Goal: Information Seeking & Learning: Understand process/instructions

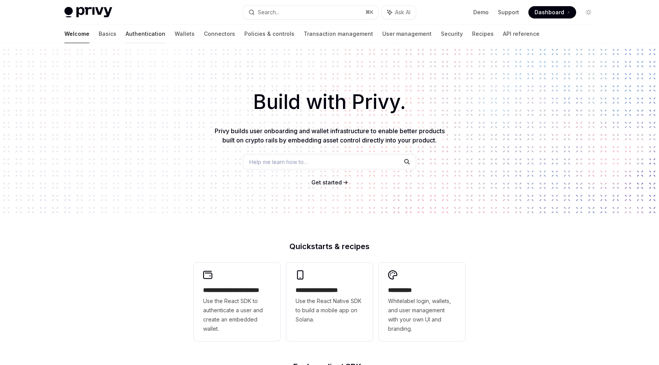
click at [126, 35] on link "Authentication" at bounding box center [146, 34] width 40 height 19
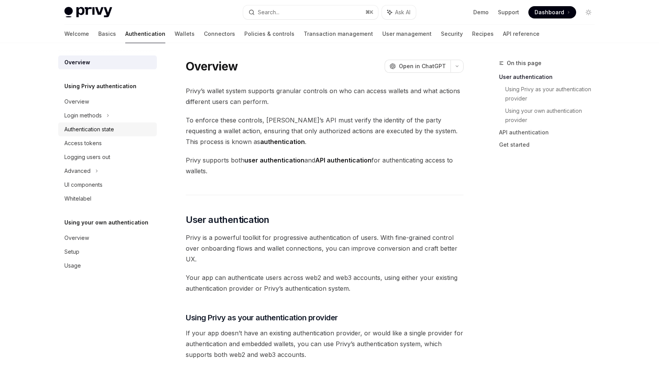
click at [99, 123] on link "Authentication state" at bounding box center [107, 130] width 99 height 14
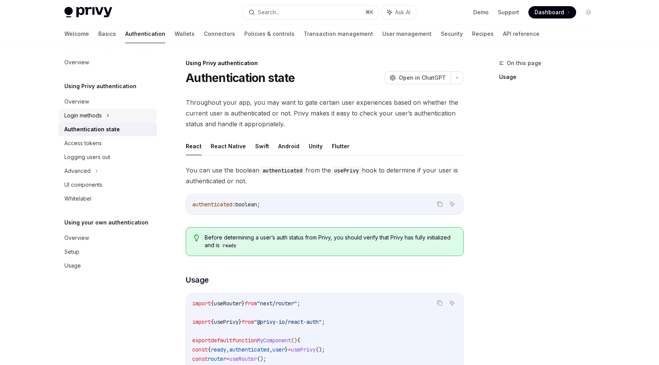
click at [99, 119] on div "Login methods" at bounding box center [82, 115] width 37 height 9
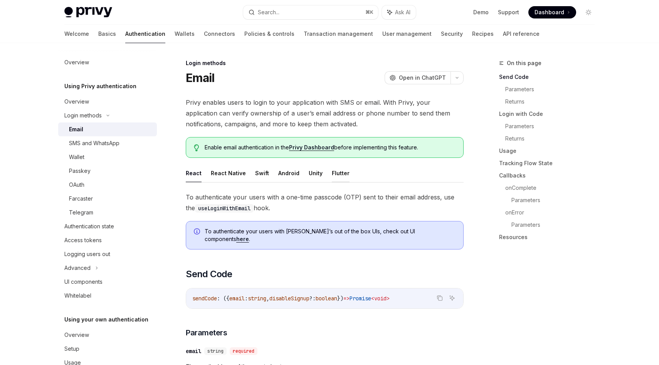
click at [332, 173] on button "Flutter" at bounding box center [341, 173] width 18 height 18
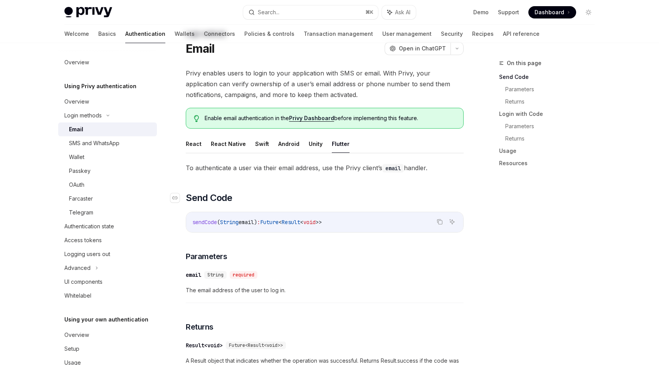
scroll to position [33, 0]
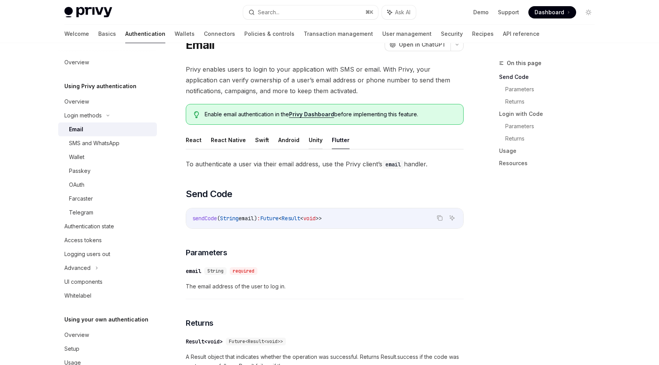
click at [309, 141] on button "Unity" at bounding box center [316, 140] width 14 height 18
click at [288, 140] on button "Android" at bounding box center [288, 140] width 21 height 18
click at [262, 139] on button "Swift" at bounding box center [262, 140] width 14 height 18
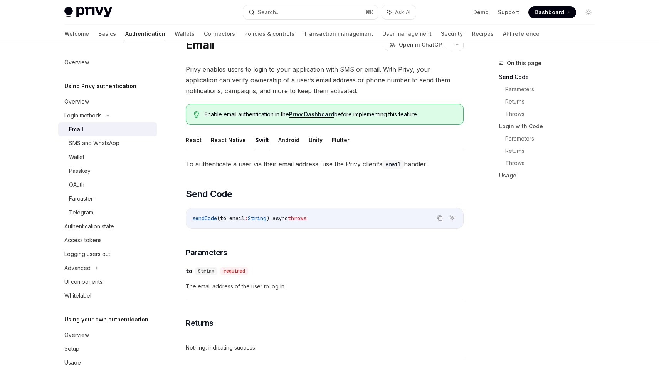
click at [229, 140] on button "React Native" at bounding box center [228, 140] width 35 height 18
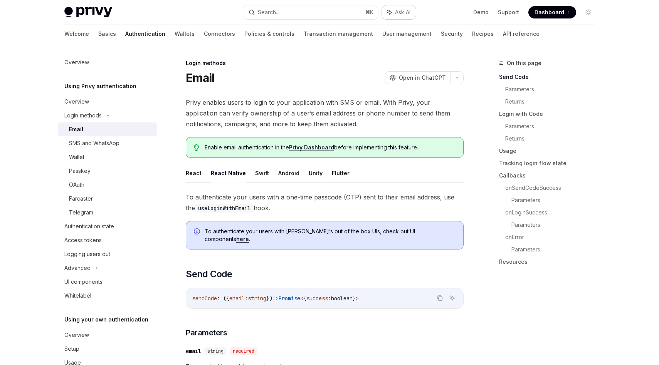
click at [393, 13] on button "Ask AI" at bounding box center [399, 12] width 34 height 14
type textarea "*"
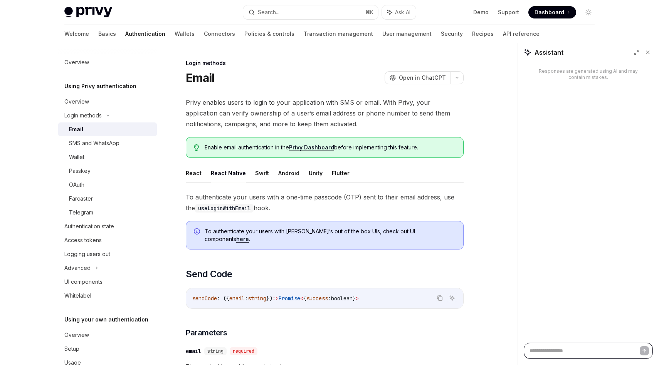
click at [567, 350] on textarea at bounding box center [588, 351] width 129 height 16
paste textarea "**********"
type textarea "**********"
type textarea "*"
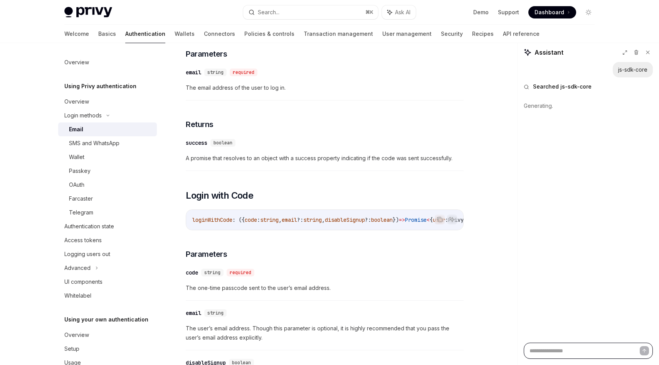
scroll to position [103, 0]
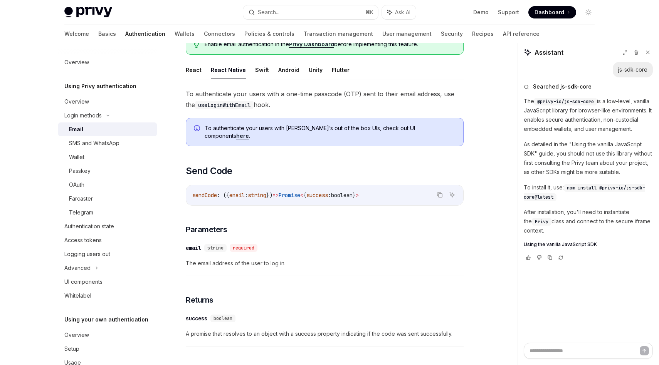
drag, startPoint x: 567, startPoint y: 240, endPoint x: 544, endPoint y: 224, distance: 28.5
click at [544, 224] on p "After installation, you'll need to instantiate the Privy class and connect to t…" at bounding box center [588, 222] width 129 height 28
click at [560, 248] on span "Using the vanilla JavaScript SDK" at bounding box center [560, 245] width 73 height 6
type textarea "*"
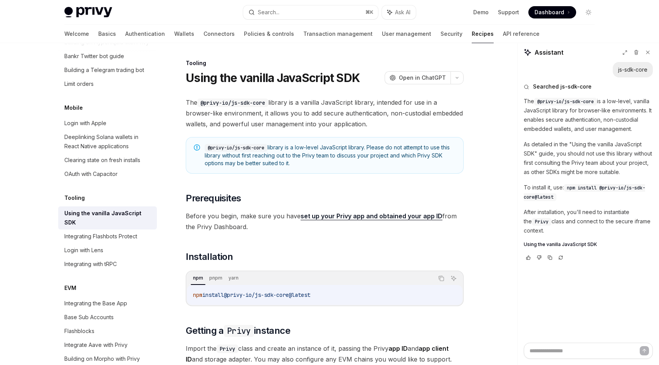
drag, startPoint x: 524, startPoint y: 100, endPoint x: 605, endPoint y: 239, distance: 160.9
click at [605, 239] on div "The @privy-io/js-sdk-core is a low-level, vanilla JavaScript library for browse…" at bounding box center [588, 172] width 129 height 151
copy div "The @privy-io/js-sdk-core is a low-level, vanilla JavaScript library for browse…"
click at [614, 267] on div "Searched js-sdk-core The @privy-io/js-sdk-core is a low-level, vanilla JavaScri…" at bounding box center [588, 172] width 129 height 190
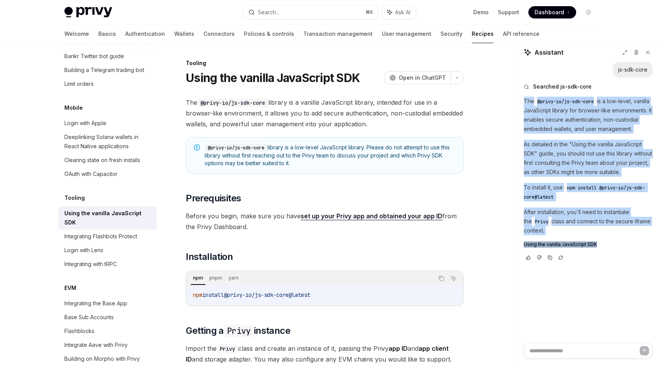
drag, startPoint x: 525, startPoint y: 101, endPoint x: 606, endPoint y: 255, distance: 174.1
click at [606, 248] on div "The @privy-io/js-sdk-core is a low-level, vanilla JavaScript library for browse…" at bounding box center [588, 172] width 129 height 151
copy div "The @privy-io/js-sdk-core is a low-level, vanilla JavaScript library for browse…"
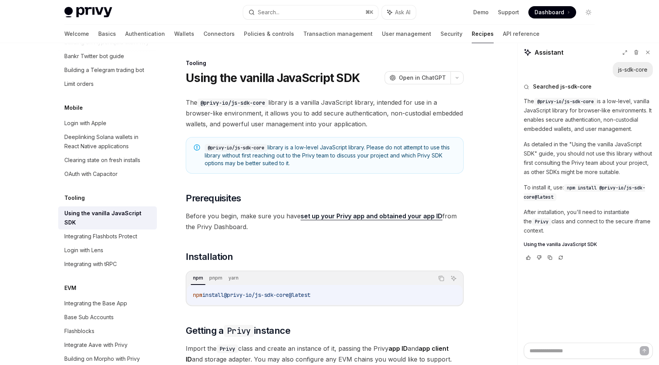
click at [324, 115] on span "The @privy-io/js-sdk-core library is a vanilla JavaScript library, intended for…" at bounding box center [325, 113] width 278 height 32
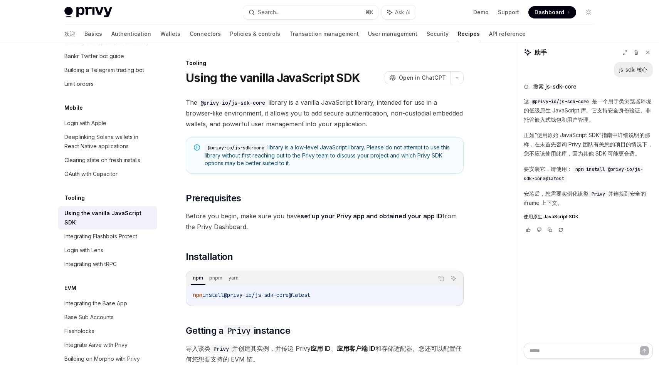
scroll to position [776, 0]
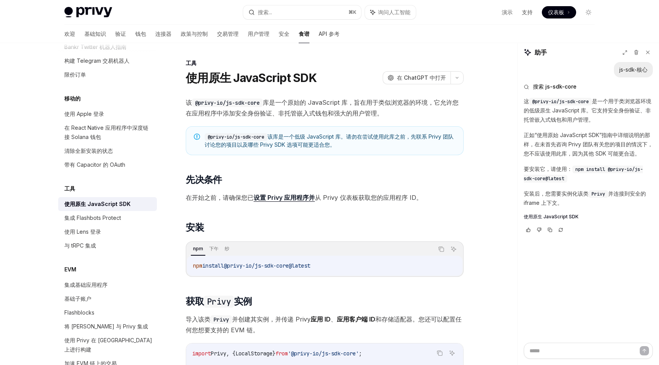
click at [313, 101] on font "库是一个原始的 JavaScript 库，旨在用于类似浏览器的环境，它允许您在应用程序中添加安全身份验证、非托管嵌入式钱包和强大的用户管理。" at bounding box center [322, 108] width 273 height 19
click at [343, 101] on font "库是一个原始的 JavaScript 库，旨在用于类似浏览器的环境，它允许您在应用程序中添加安全身份验证、非托管嵌入式钱包和强大的用户管理。" at bounding box center [322, 108] width 273 height 19
click at [246, 111] on font "库是一个原始的 JavaScript 库，旨在用于类似浏览器的环境，它允许您在应用程序中添加安全身份验证、非托管嵌入式钱包和强大的用户管理。" at bounding box center [322, 108] width 273 height 19
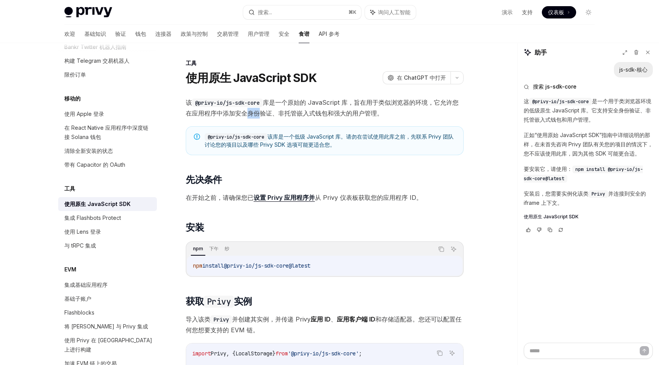
click at [246, 111] on font "库是一个原始的 JavaScript 库，旨在用于类似浏览器的环境，它允许您在应用程序中添加安全身份验证、非托管嵌入式钱包和强大的用户管理。" at bounding box center [322, 108] width 273 height 19
click at [289, 112] on font "库是一个原始的 JavaScript 库，旨在用于类似浏览器的环境，它允许您在应用程序中添加安全身份验证、非托管嵌入式钱包和强大的用户管理。" at bounding box center [322, 108] width 273 height 19
click at [305, 112] on font "库是一个原始的 JavaScript 库，旨在用于类似浏览器的环境，它允许您在应用程序中添加安全身份验证、非托管嵌入式钱包和强大的用户管理。" at bounding box center [322, 108] width 273 height 19
click at [317, 138] on font "该库是一个低级 JavaScript 库。请勿在尝试使用此库之前，先联系 Privy 团队讨论您的项目以及哪些 Privy SDK 选项可能更适合您。" at bounding box center [329, 140] width 249 height 15
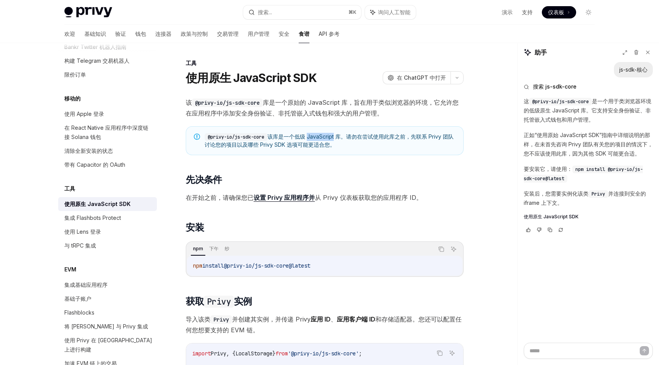
click at [317, 138] on font "该库是一个低级 JavaScript 库。请勿在尝试使用此库之前，先联系 Privy 团队讨论您的项目以及哪些 Privy SDK 选项可能更适合您。" at bounding box center [329, 140] width 249 height 15
click at [299, 138] on font "该库是一个低级 JavaScript 库。请勿在尝试使用此库之前，先联系 Privy 团队讨论您的项目以及哪些 Privy SDK 选项可能更适合您。" at bounding box center [329, 140] width 249 height 15
click at [312, 138] on font "该库是一个低级 JavaScript 库。请勿在尝试使用此库之前，先联系 Privy 团队讨论您的项目以及哪些 Privy SDK 选项可能更适合您。" at bounding box center [329, 140] width 249 height 15
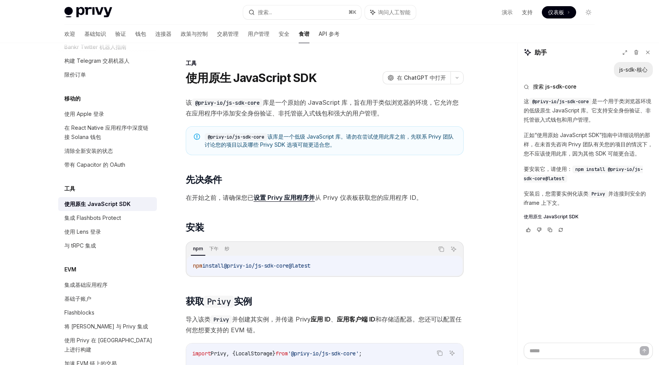
click at [349, 138] on font "该库是一个低级 JavaScript 库。请勿在尝试使用此库之前，先联系 Privy 团队讨论您的项目以及哪些 Privy SDK 选项可能更适合您。" at bounding box center [329, 140] width 249 height 15
click at [349, 148] on span "@privy-io/js-sdk-core 该库是一个低级 JavaScript 库。请勿在尝试使用此库之前，先联系 Privy 团队讨论您的项目以及哪些 P…" at bounding box center [330, 141] width 251 height 16
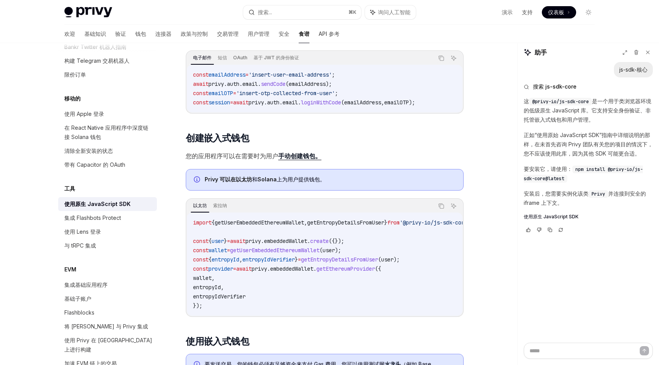
scroll to position [734, 0]
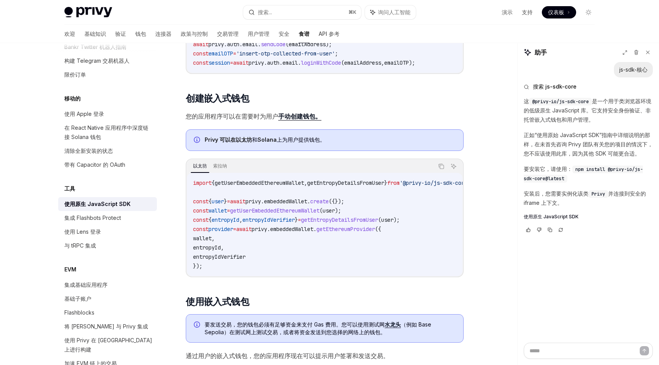
click at [274, 139] on font "Solana" at bounding box center [267, 139] width 19 height 7
click at [282, 139] on font "上为用户提供钱包" at bounding box center [298, 139] width 43 height 7
click at [293, 139] on font "上为用户提供钱包" at bounding box center [298, 139] width 43 height 7
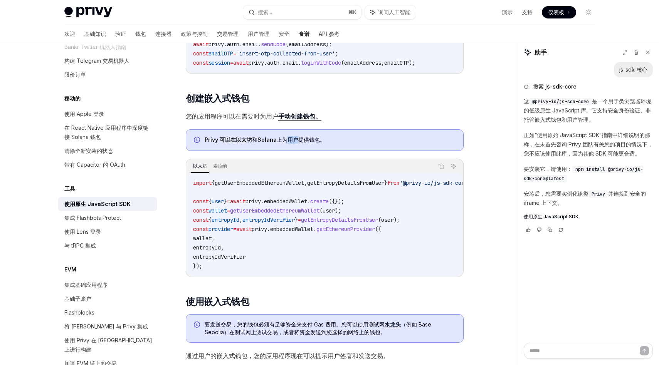
click at [293, 139] on font "上为用户提供钱包" at bounding box center [298, 139] width 43 height 7
click at [272, 139] on font "Solana" at bounding box center [267, 139] width 19 height 7
click at [272, 162] on div "以太坊 索拉纳" at bounding box center [312, 166] width 242 height 13
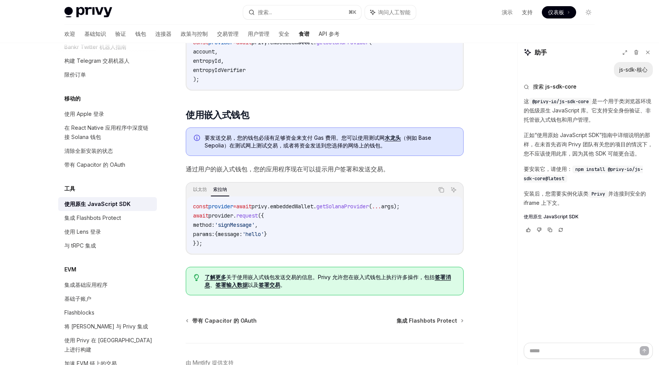
scroll to position [927, 0]
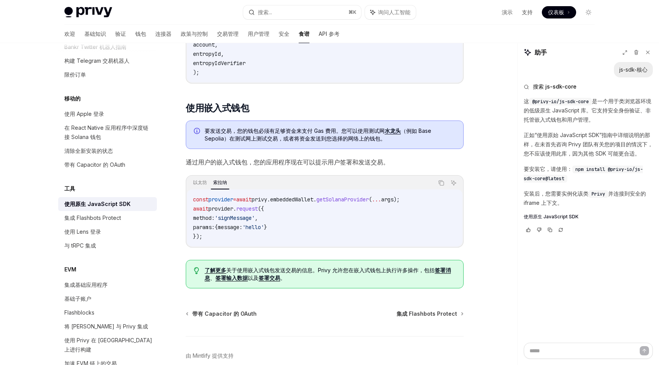
click at [266, 226] on code "const provider = await privy . embeddedWallet . getSolanaProvider ( ... args );…" at bounding box center [324, 218] width 263 height 46
click at [239, 231] on span "message:" at bounding box center [230, 227] width 25 height 7
click at [255, 231] on span "'hello'" at bounding box center [253, 227] width 22 height 7
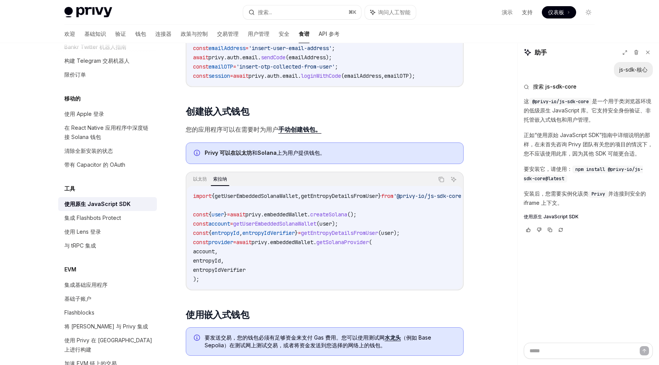
scroll to position [709, 0]
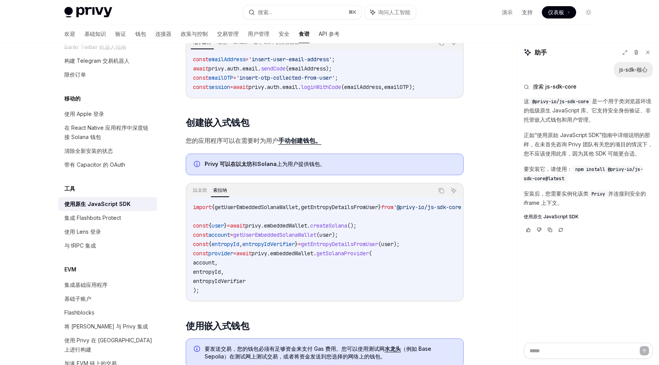
click at [251, 273] on code "import { getUserEmbeddedSolanaWallet , getEntropyDetailsFromUser } from '@privy…" at bounding box center [339, 249] width 293 height 93
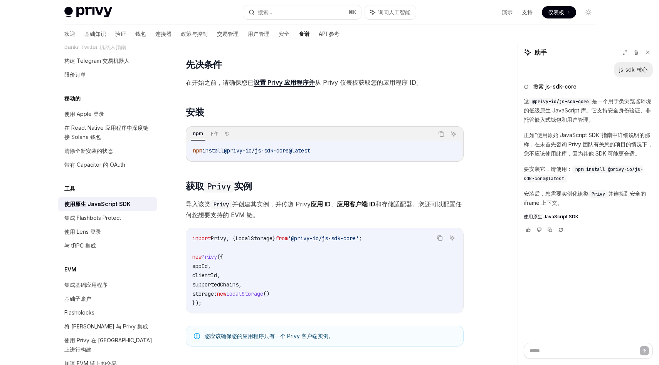
scroll to position [109, 0]
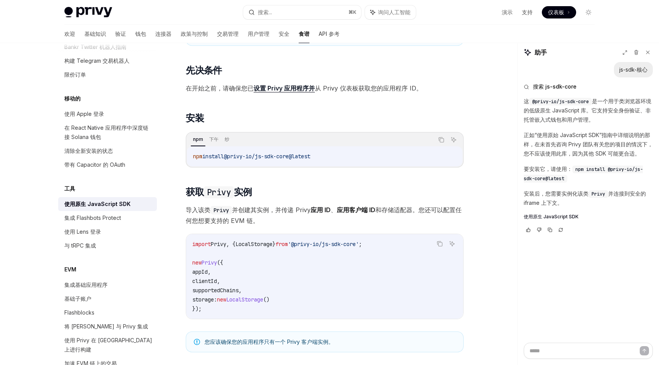
drag, startPoint x: 332, startPoint y: 156, endPoint x: 193, endPoint y: 156, distance: 138.4
click at [193, 156] on code "npm install @privy-io/js-sdk-core@latest" at bounding box center [324, 156] width 263 height 9
copy span "npm install @privy-io/js-sdk-core@latest"
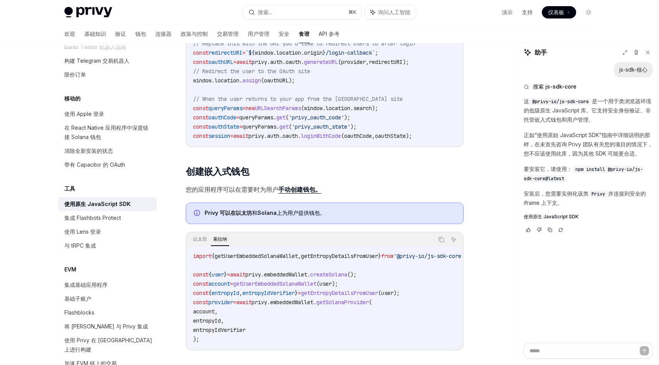
scroll to position [742, 0]
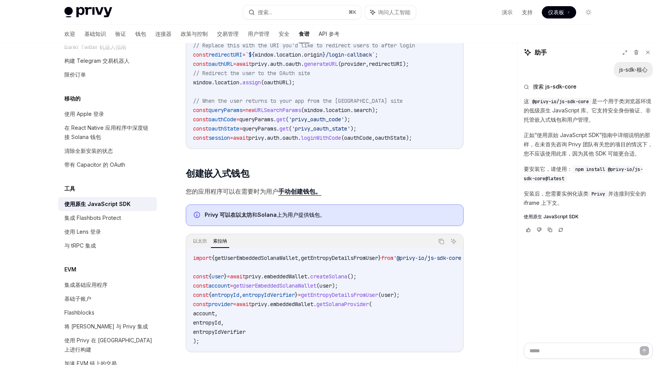
click at [393, 119] on code "// Replace this with your desired OAuth provider const provider = 'google' ; //…" at bounding box center [324, 82] width 263 height 120
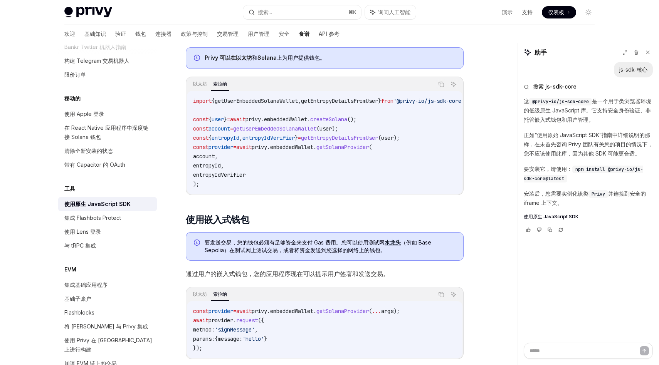
scroll to position [899, 0]
click at [340, 166] on code "import { getUserEmbeddedSolanaWallet , getEntropyDetailsFromUser } from '@privy…" at bounding box center [339, 142] width 293 height 93
